Goal: Information Seeking & Learning: Learn about a topic

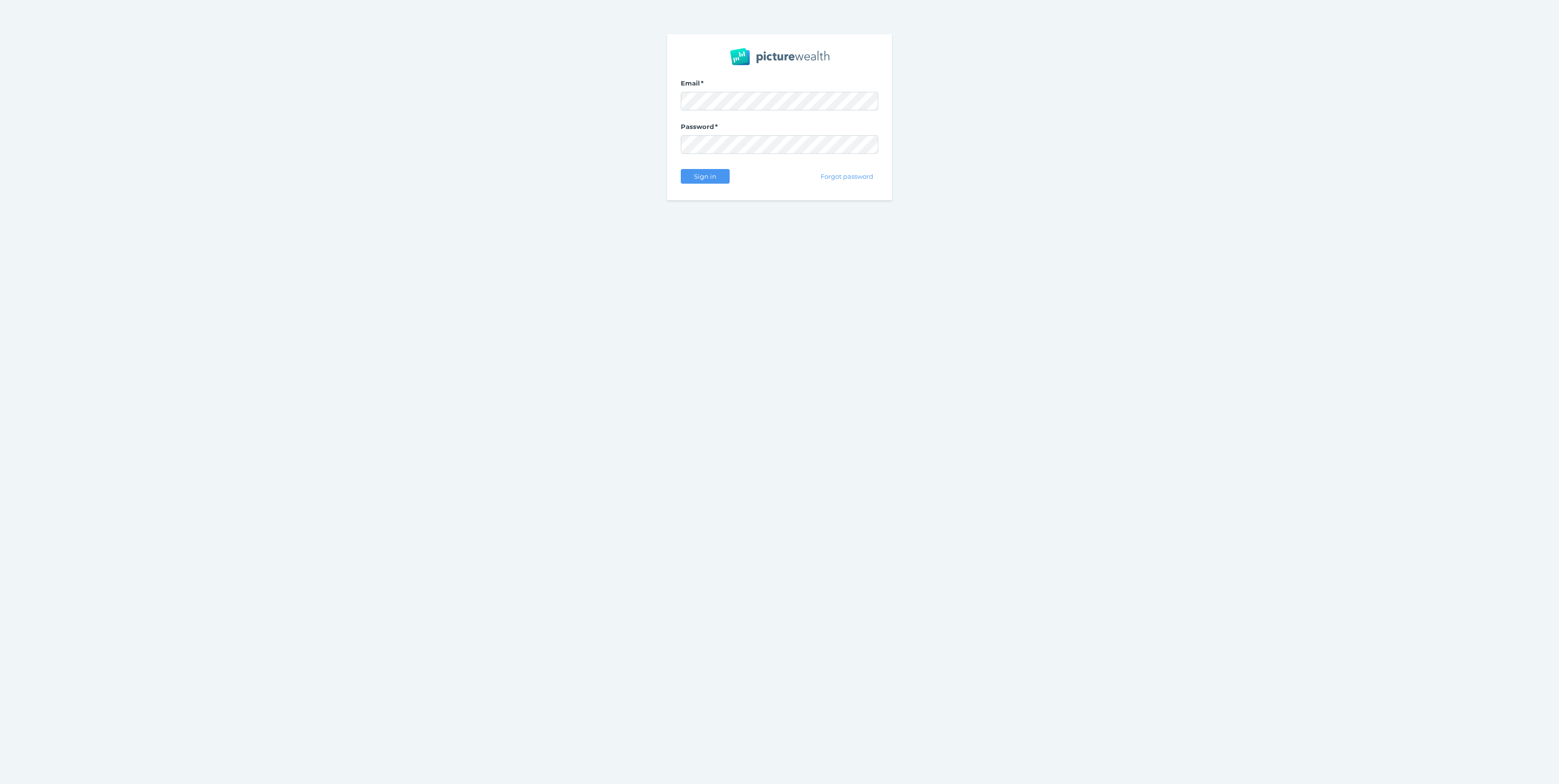
click at [0, 784] on com-1password-button at bounding box center [0, 784] width 0 height 0
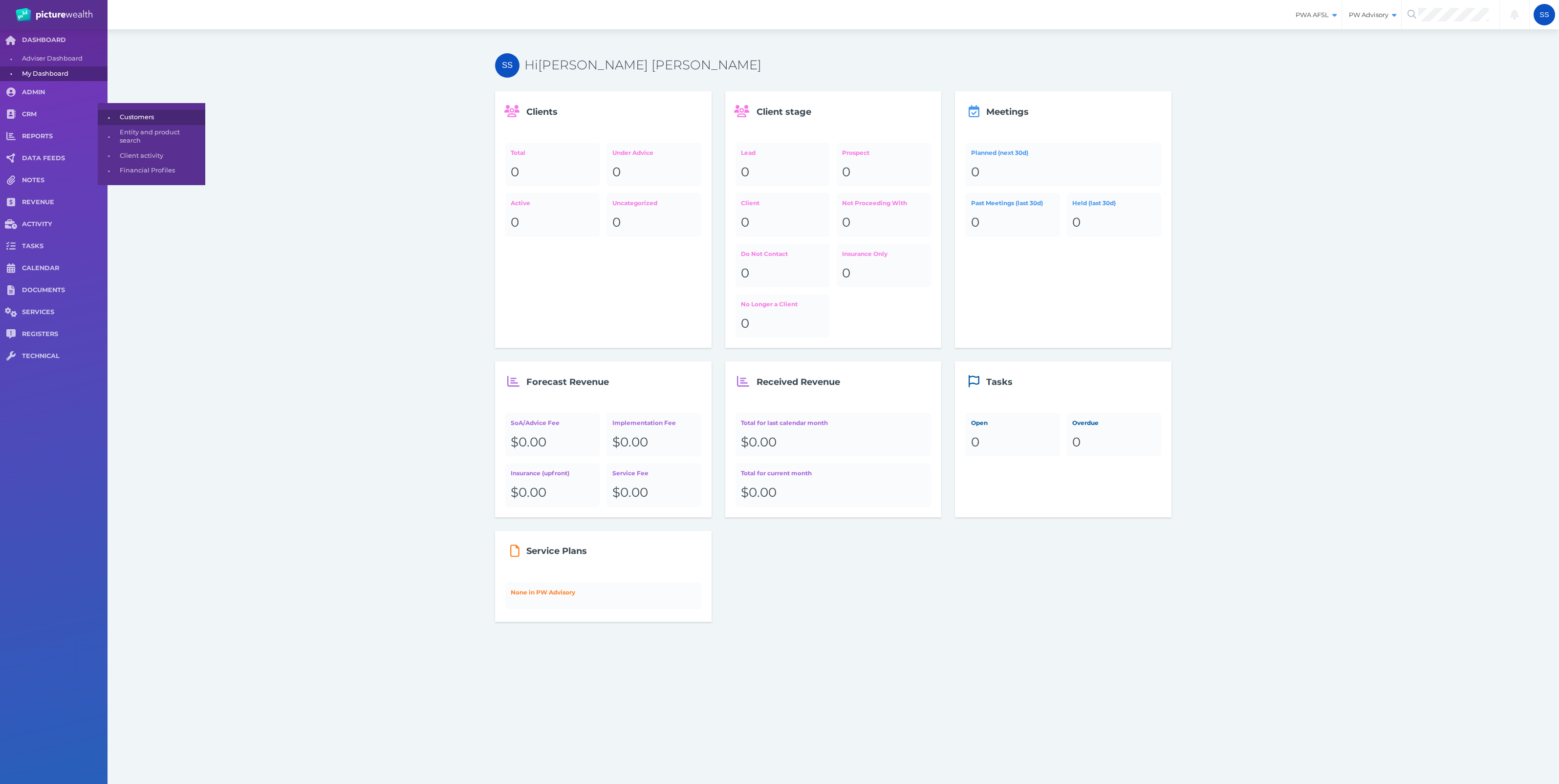
click at [124, 116] on span "Customers" at bounding box center [161, 117] width 82 height 15
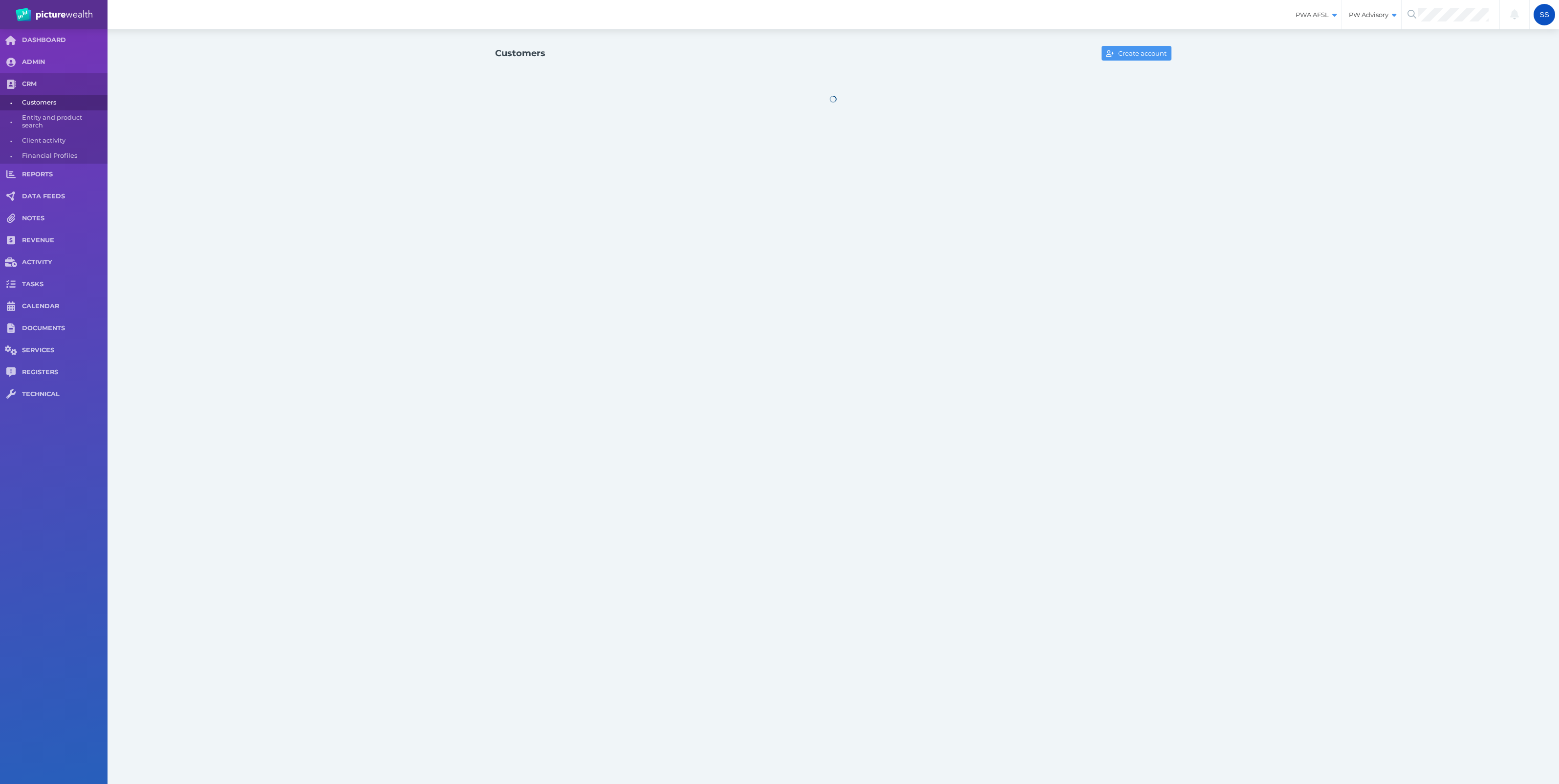
select select "25"
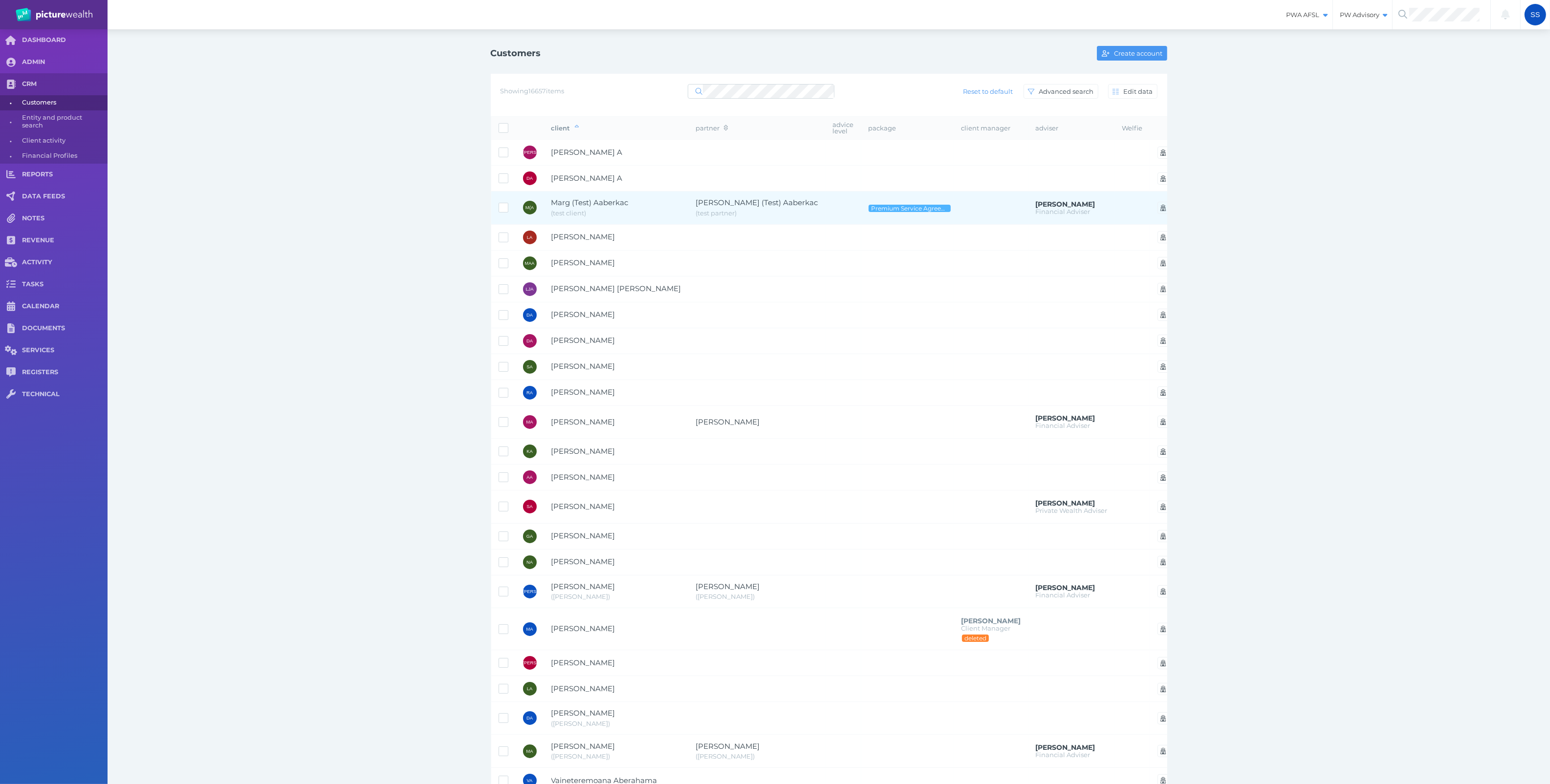
click at [550, 205] on td "Marg (Test) Aaberkac ( test client )" at bounding box center [616, 208] width 144 height 33
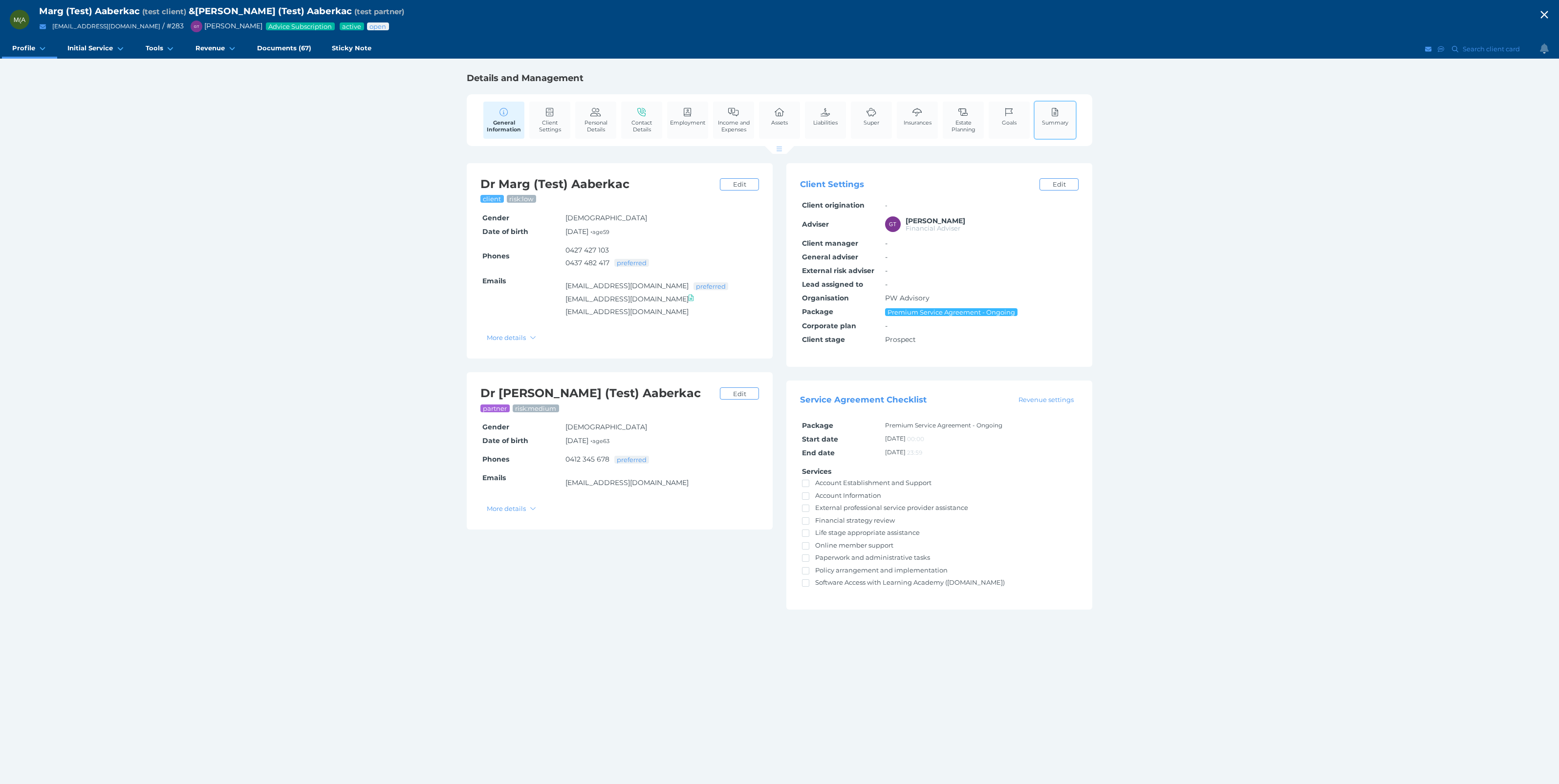
click at [1054, 120] on span "Summary" at bounding box center [1055, 123] width 26 height 7
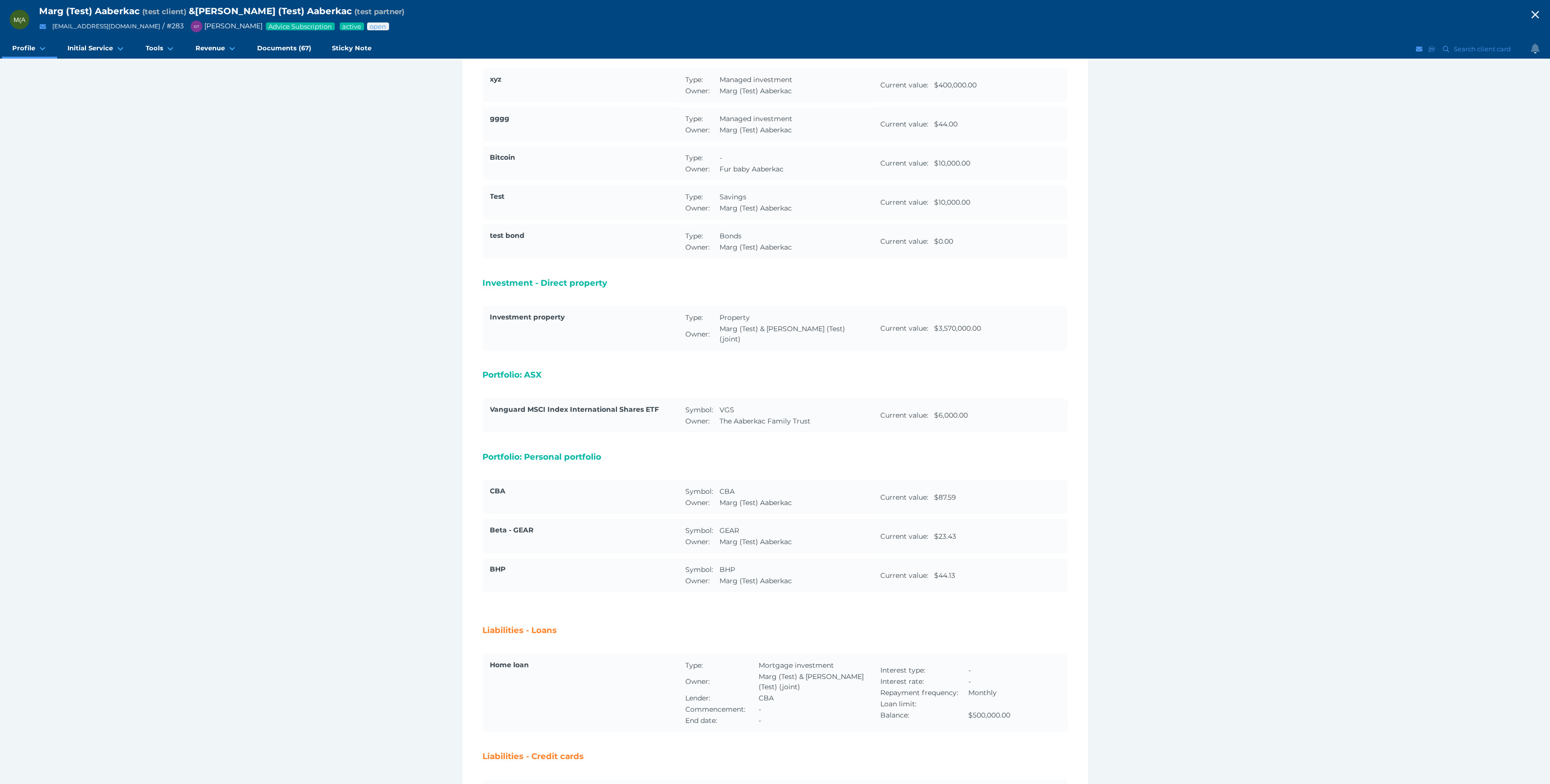
scroll to position [2382, 0]
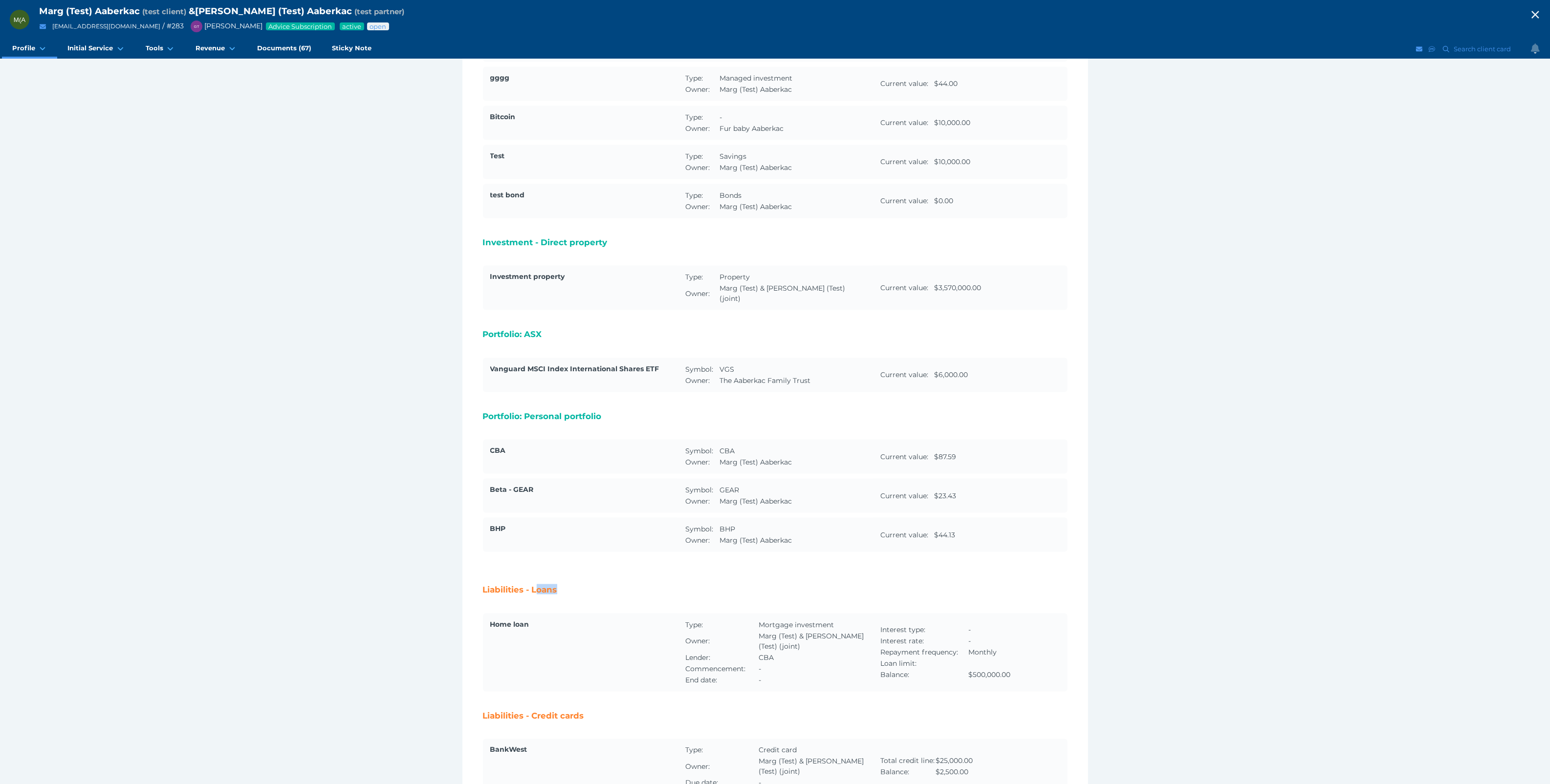
drag, startPoint x: 563, startPoint y: 505, endPoint x: 538, endPoint y: 502, distance: 25.2
click at [538, 585] on h2 "Liabilities - Loans" at bounding box center [775, 590] width 585 height 10
drag, startPoint x: 538, startPoint y: 502, endPoint x: 502, endPoint y: 544, distance: 55.3
click at [502, 620] on span "Home loan" at bounding box center [580, 625] width 180 height 10
drag, startPoint x: 502, startPoint y: 544, endPoint x: 486, endPoint y: 639, distance: 96.3
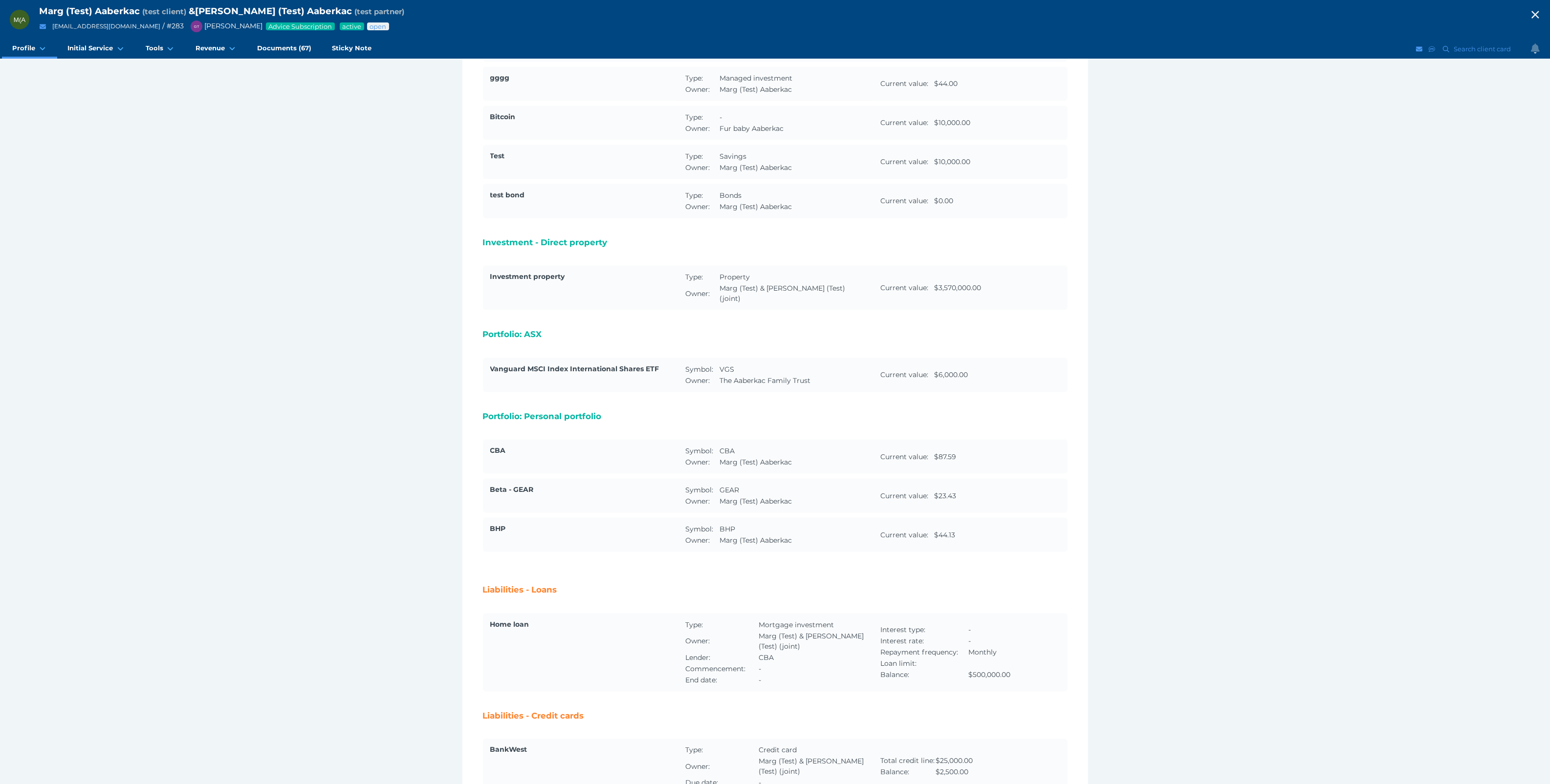
click at [484, 711] on span "Liabilities - Credit cards" at bounding box center [533, 715] width 101 height 10
drag, startPoint x: 603, startPoint y: 637, endPoint x: 533, endPoint y: 638, distance: 70.0
click at [533, 710] on h2 "Liabilities - Credit cards" at bounding box center [775, 715] width 585 height 10
